Goal: Book appointment/travel/reservation

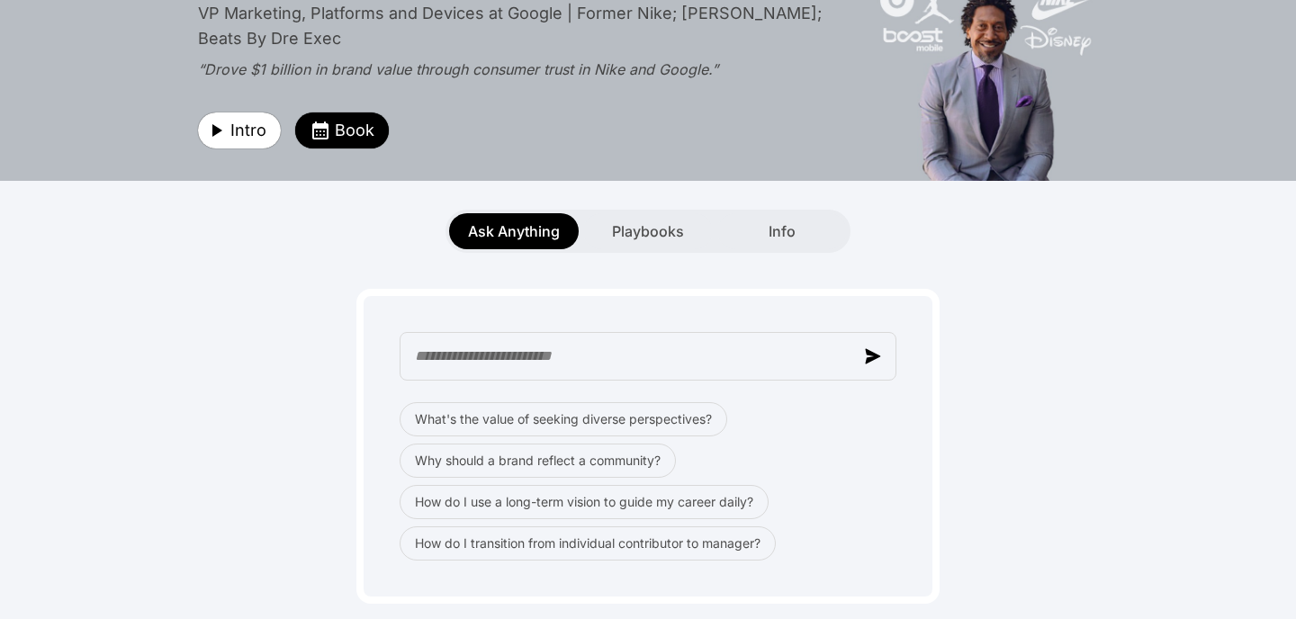
scroll to position [89, 0]
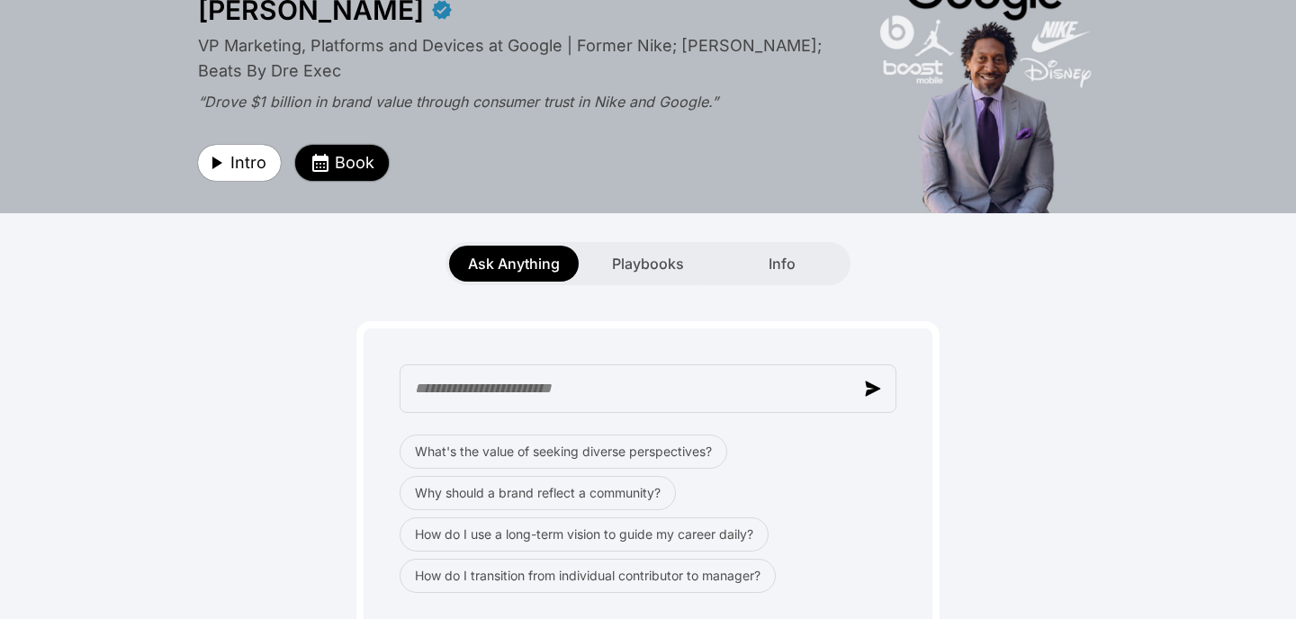
click at [356, 177] on button "Book" at bounding box center [342, 163] width 94 height 36
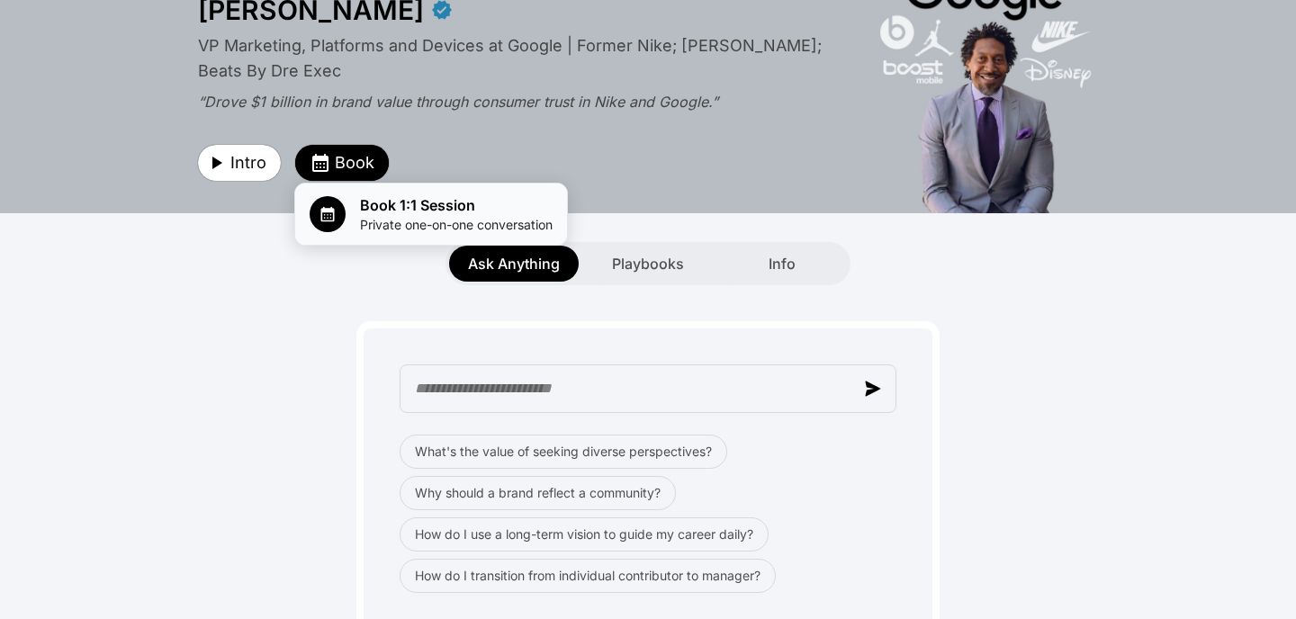
click at [396, 220] on span "Private one-on-one conversation" at bounding box center [456, 225] width 193 height 18
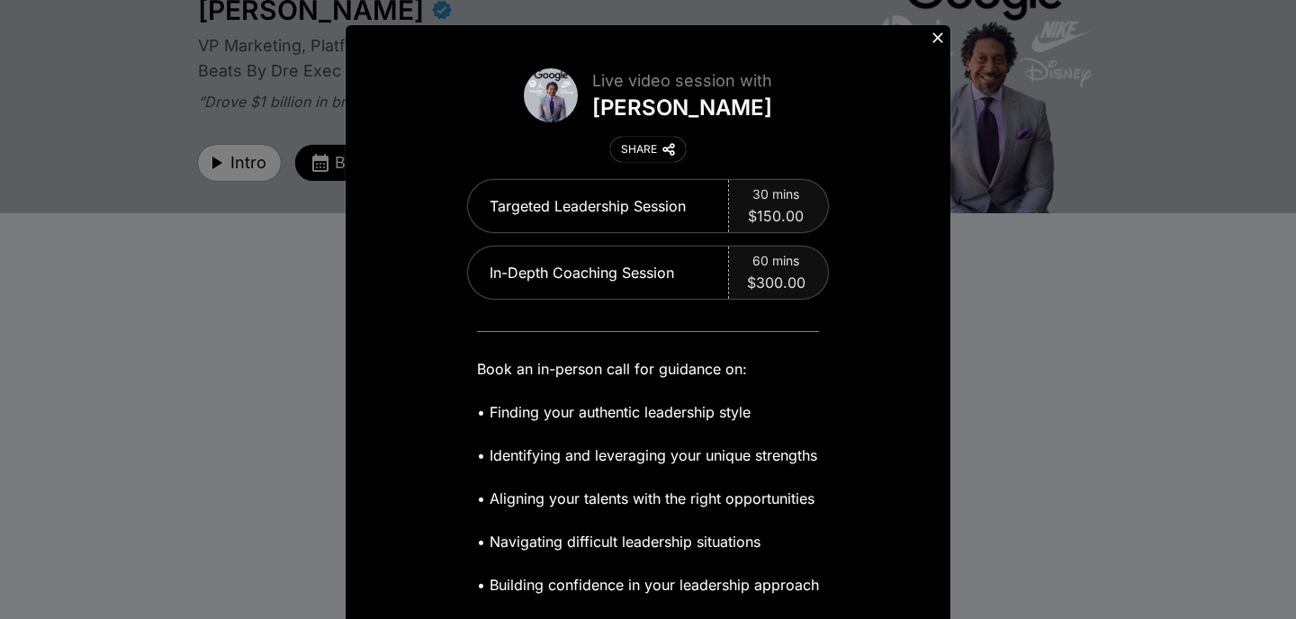
click at [940, 36] on icon at bounding box center [938, 38] width 18 height 18
